Goal: Task Accomplishment & Management: Manage account settings

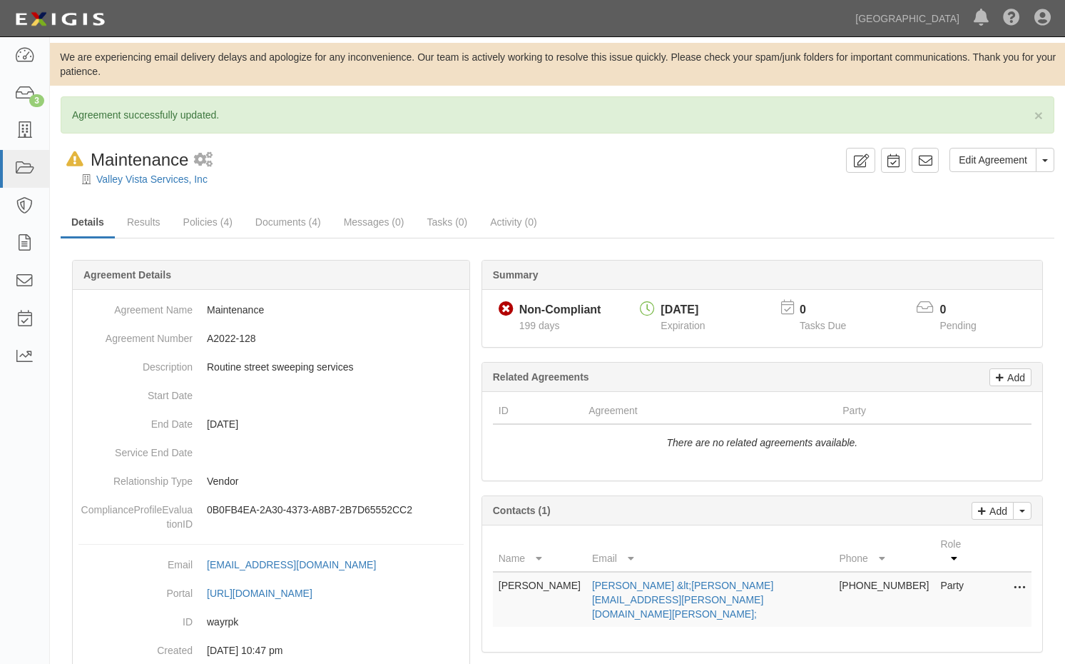
drag, startPoint x: 1037, startPoint y: 23, endPoint x: 1001, endPoint y: 121, distance: 104.1
click at [1036, 24] on icon at bounding box center [1043, 18] width 16 height 17
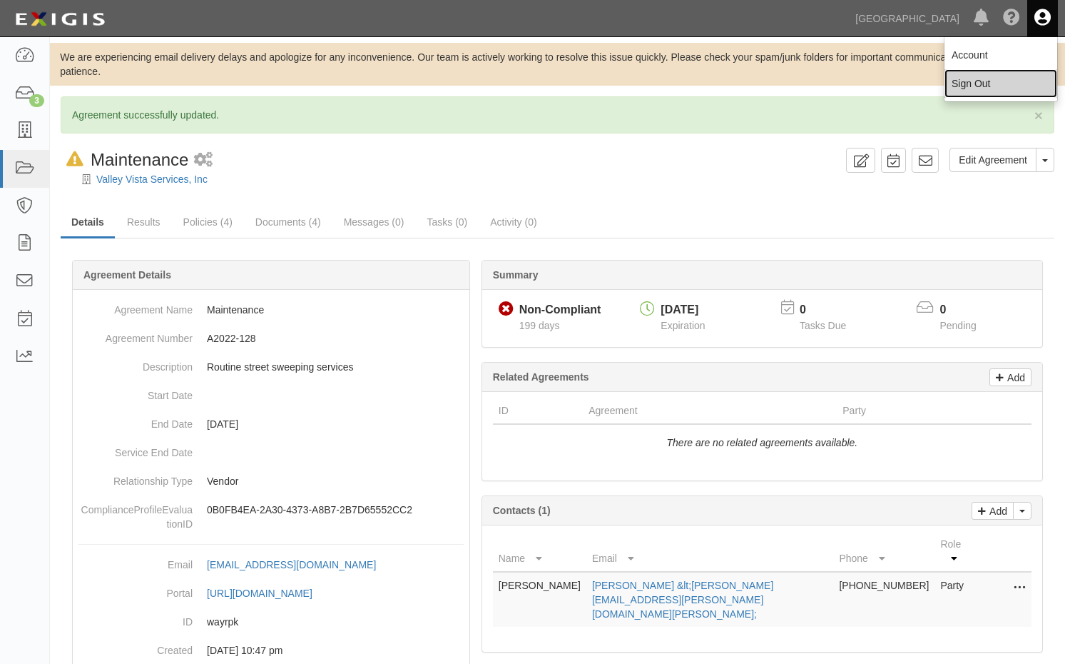
click at [974, 94] on link "Sign Out" at bounding box center [1001, 83] width 113 height 29
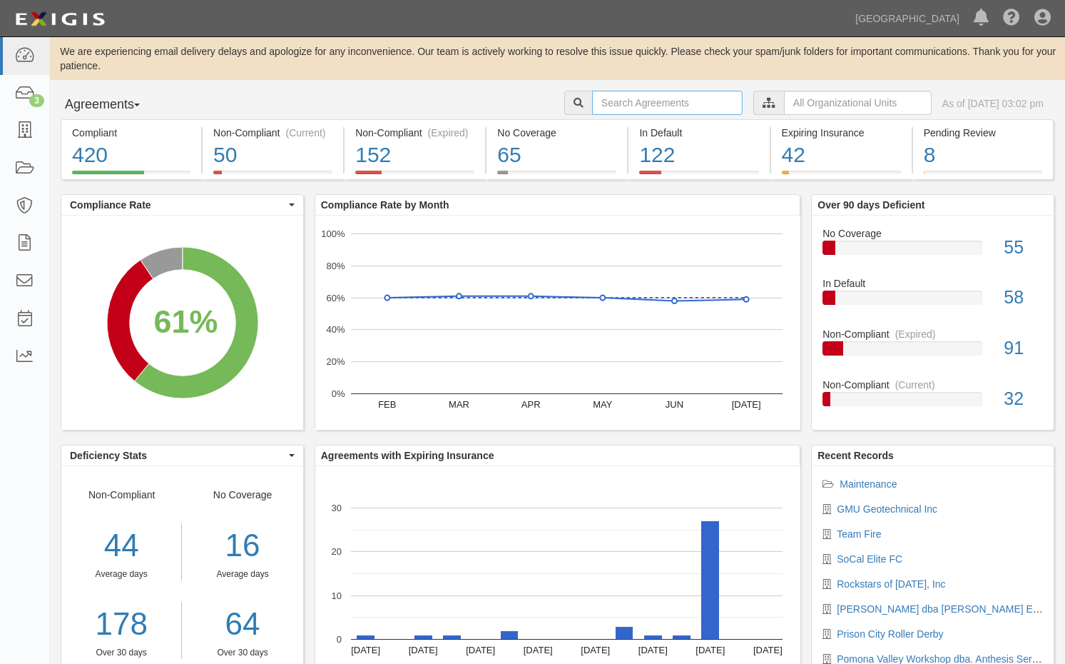
click at [609, 112] on input "text" at bounding box center [667, 103] width 151 height 24
type input "a2023-015"
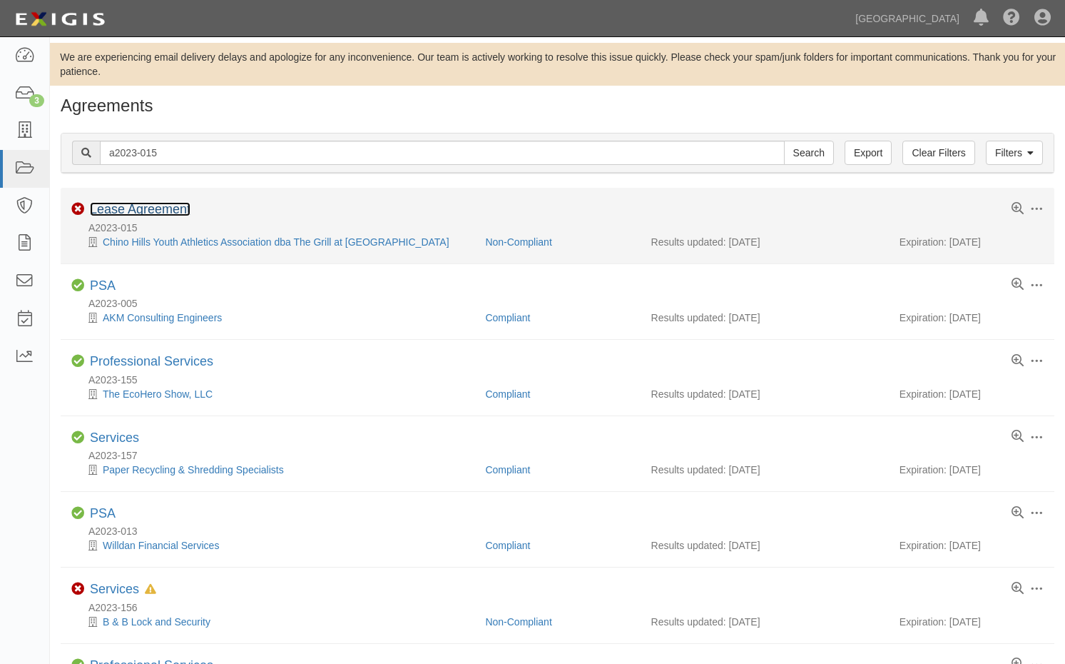
click at [134, 208] on link "Lease Agreement" at bounding box center [140, 209] width 101 height 14
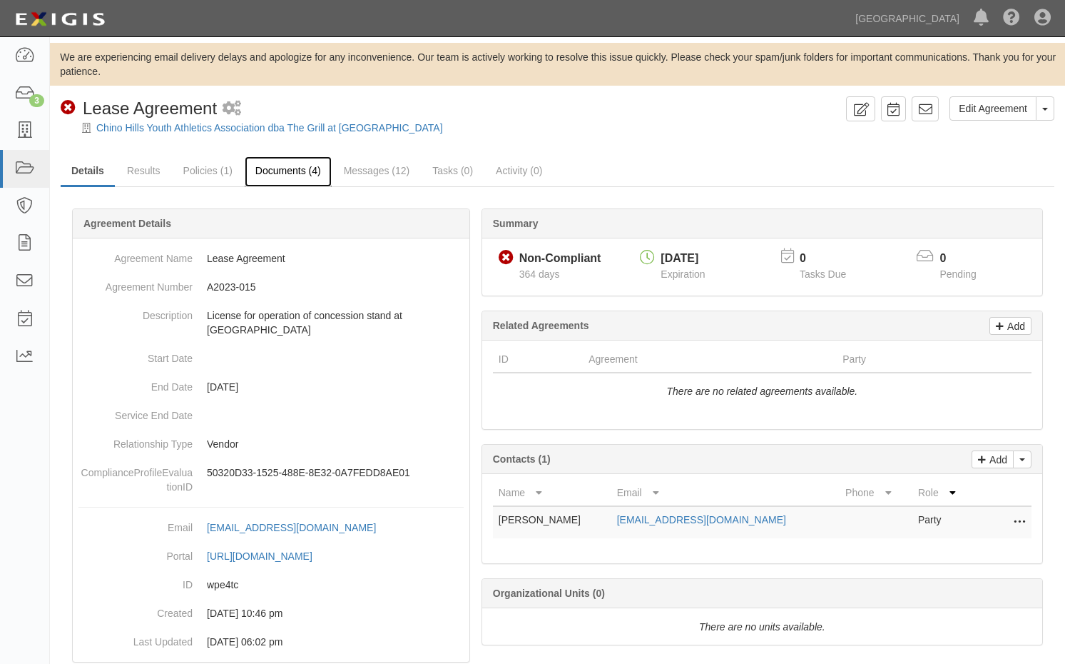
click at [288, 178] on link "Documents (4)" at bounding box center [288, 171] width 87 height 31
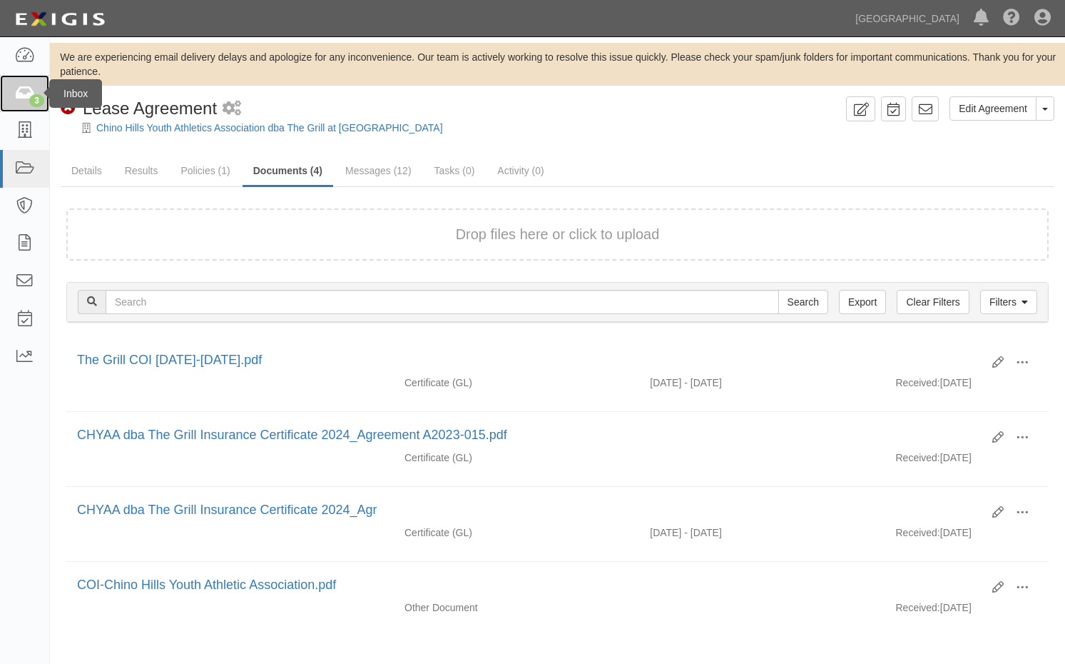
click at [31, 101] on div "3" at bounding box center [36, 100] width 15 height 13
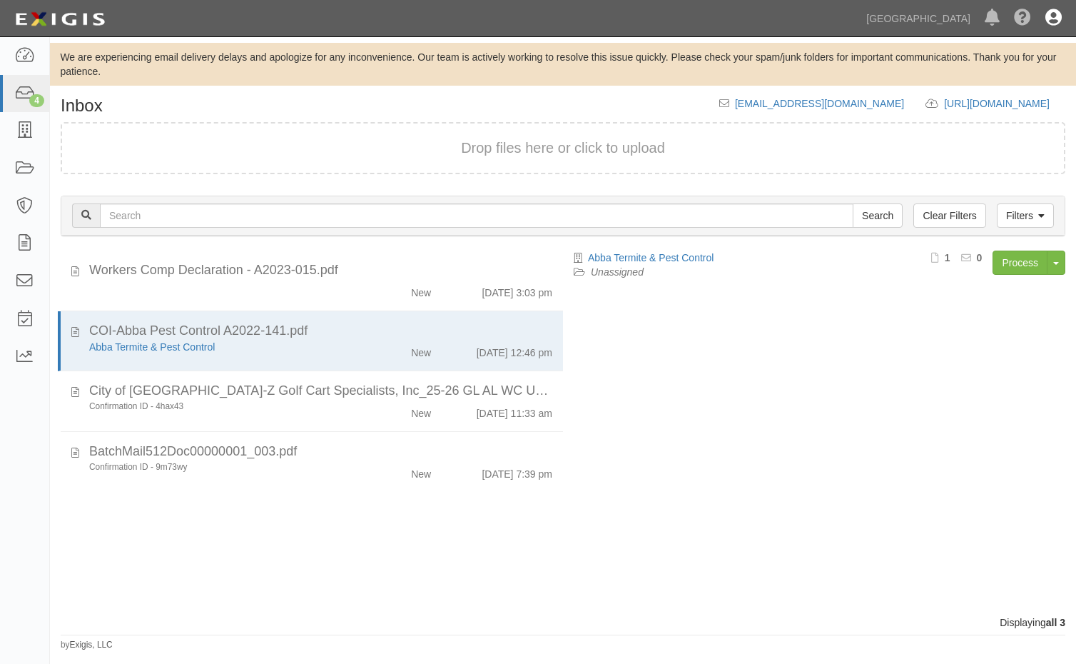
click at [1060, 18] on icon at bounding box center [1053, 18] width 16 height 17
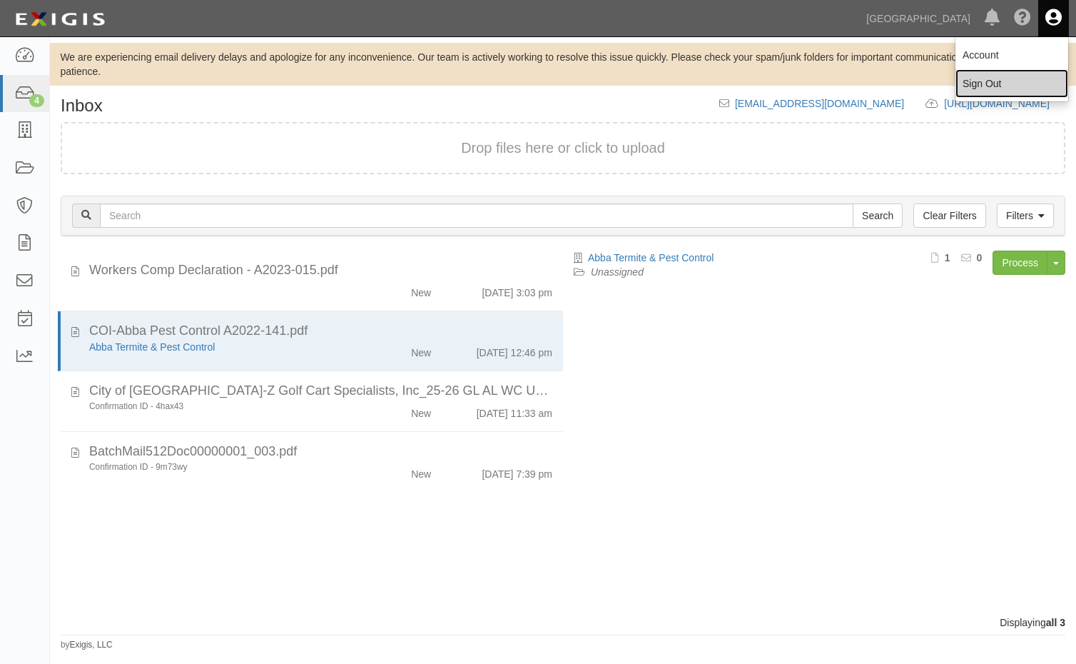
click at [993, 91] on link "Sign Out" at bounding box center [1012, 83] width 113 height 29
